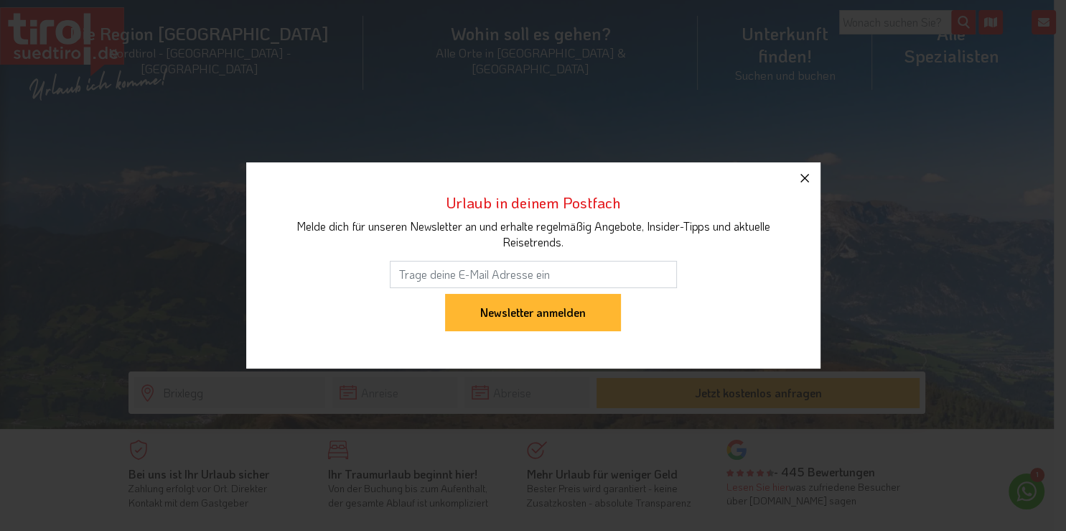
click at [807, 179] on icon "button" at bounding box center [804, 177] width 17 height 17
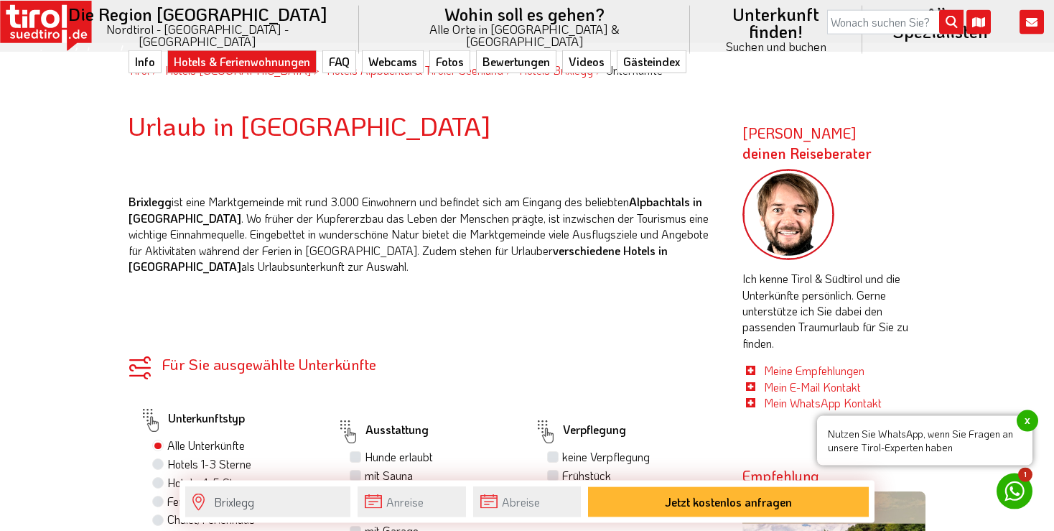
scroll to position [606, 0]
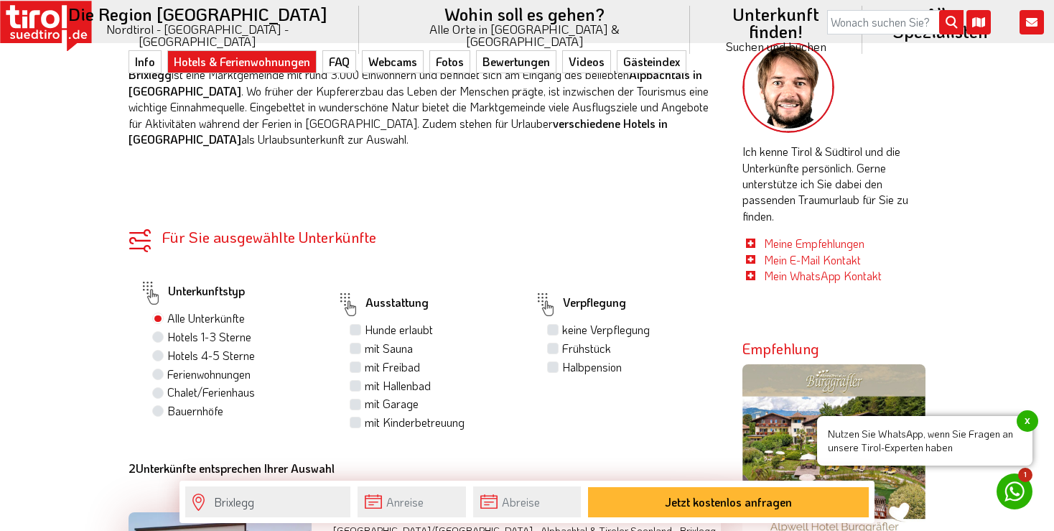
click at [167, 335] on label "Hotels 1-3 Sterne" at bounding box center [209, 337] width 84 height 16
click at [162, 335] on input "Hotels 1-3 Sterne" at bounding box center [159, 336] width 9 height 9
radio input "true"
click at [167, 355] on label "Hotels 4-5 Sterne 0" at bounding box center [214, 356] width 94 height 16
click at [162, 355] on input "Hotels 4-5 Sterne 0" at bounding box center [159, 354] width 9 height 9
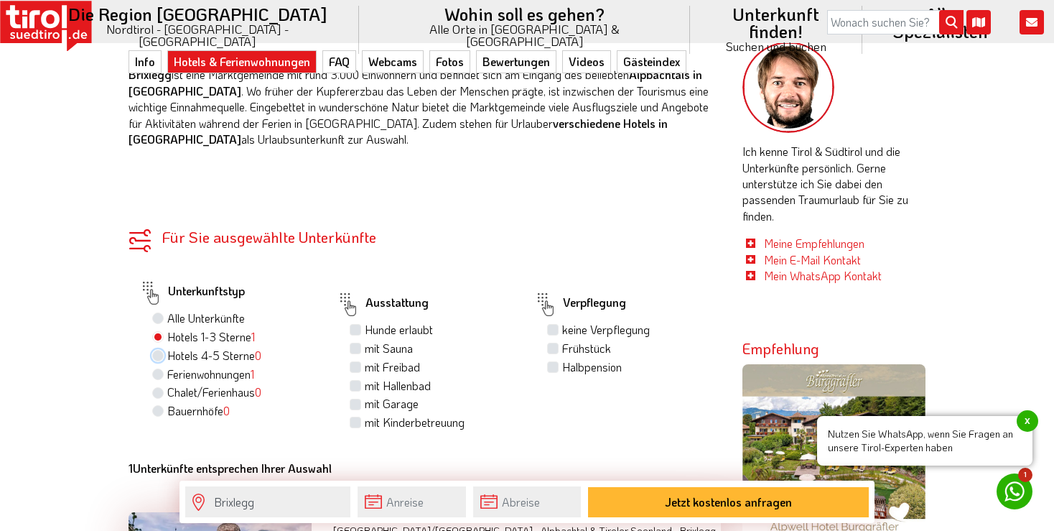
radio input "true"
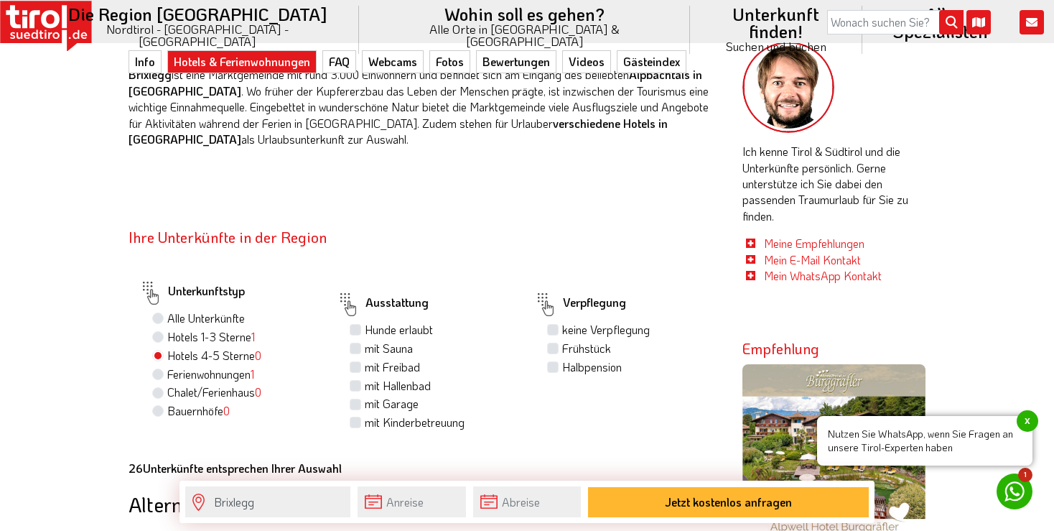
click at [167, 335] on label "Hotels 1-3 Sterne 1" at bounding box center [211, 337] width 88 height 16
click at [159, 335] on input "Hotels 1-3 Sterne 1" at bounding box center [159, 336] width 9 height 9
radio input "true"
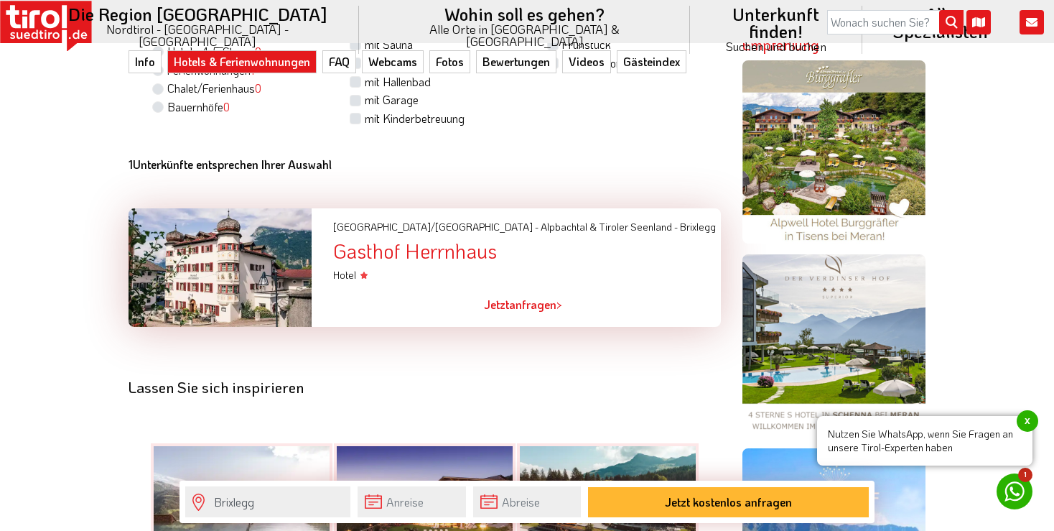
scroll to position [379, 0]
